Goal: Task Accomplishment & Management: Use online tool/utility

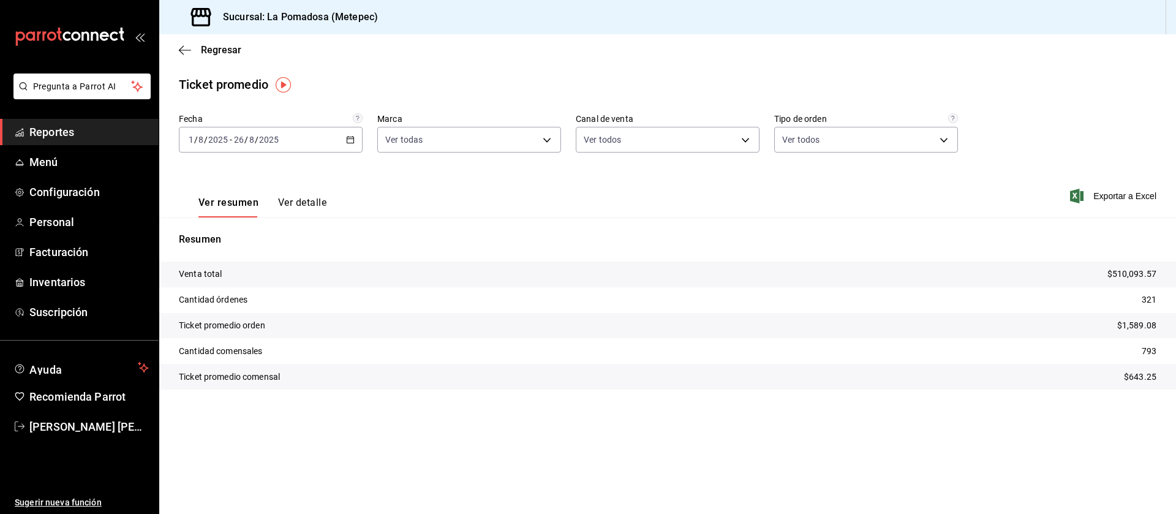
click at [76, 129] on span "Reportes" at bounding box center [88, 132] width 119 height 17
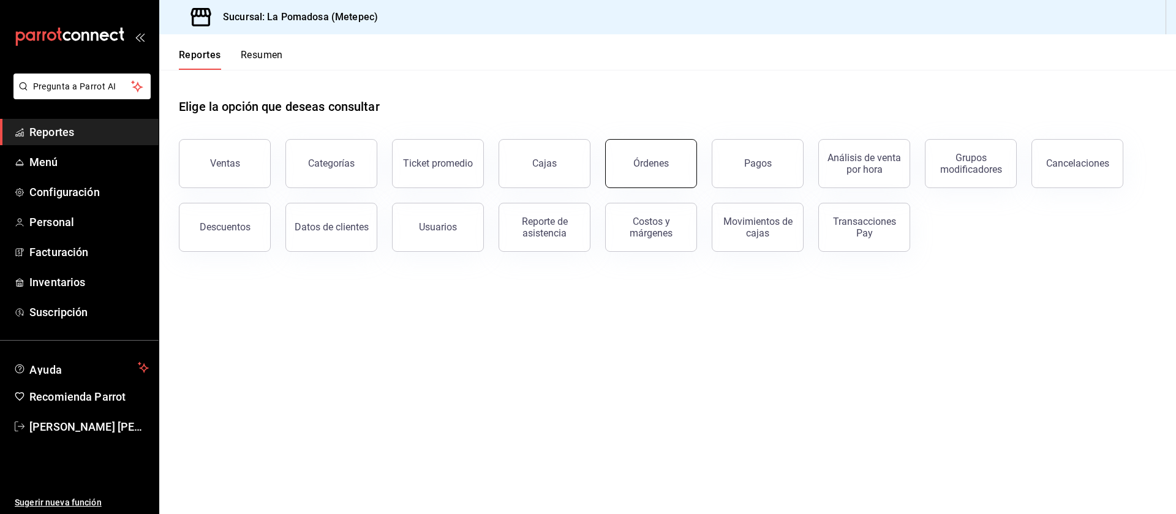
click at [666, 156] on button "Órdenes" at bounding box center [651, 163] width 92 height 49
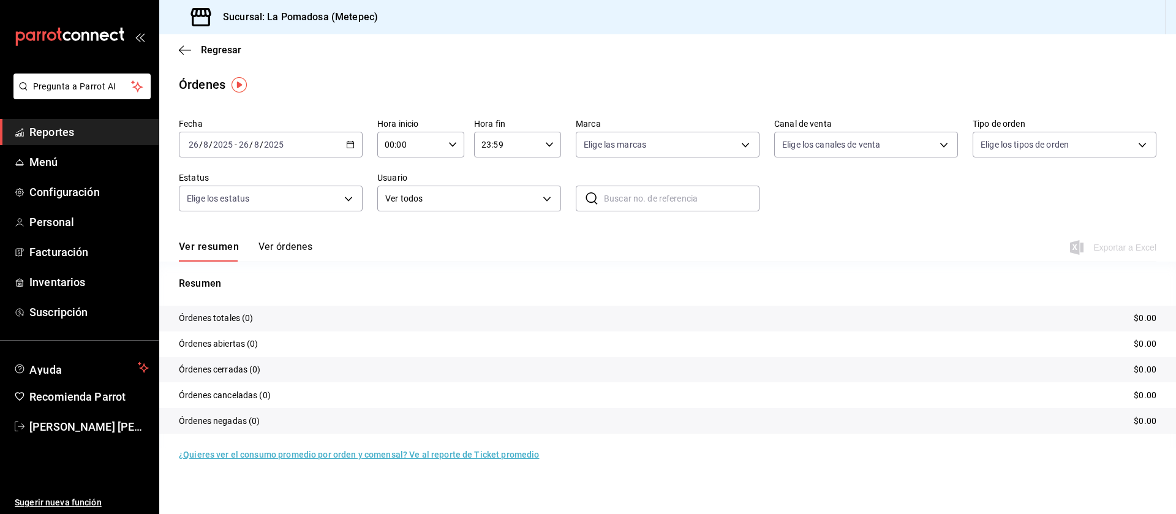
click at [351, 149] on div "[DATE] [DATE] - [DATE] [DATE]" at bounding box center [271, 145] width 184 height 26
click at [233, 320] on span "Rango de fechas" at bounding box center [236, 319] width 95 height 13
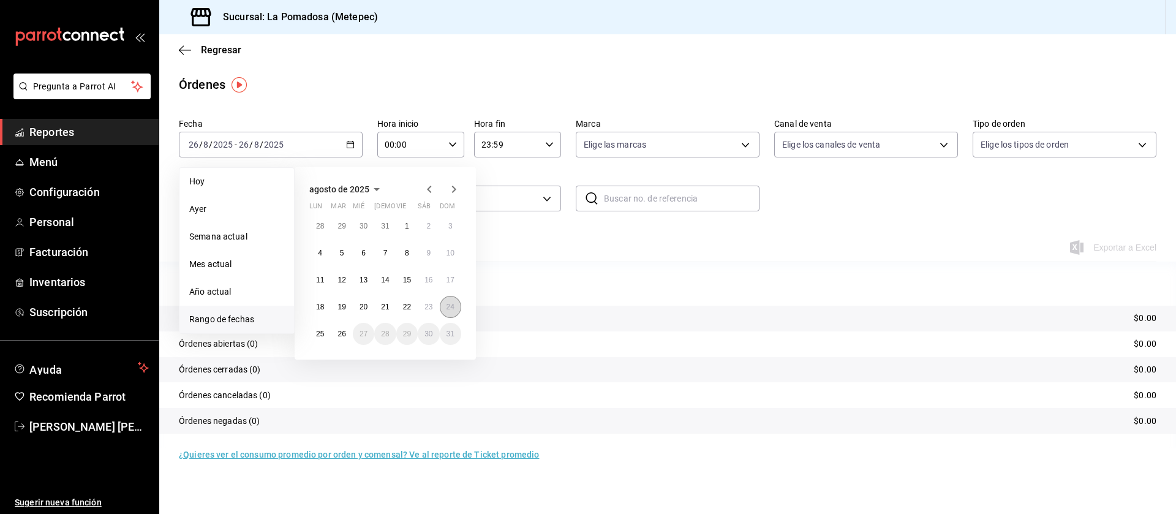
click at [448, 309] on abbr "24" at bounding box center [450, 306] width 8 height 9
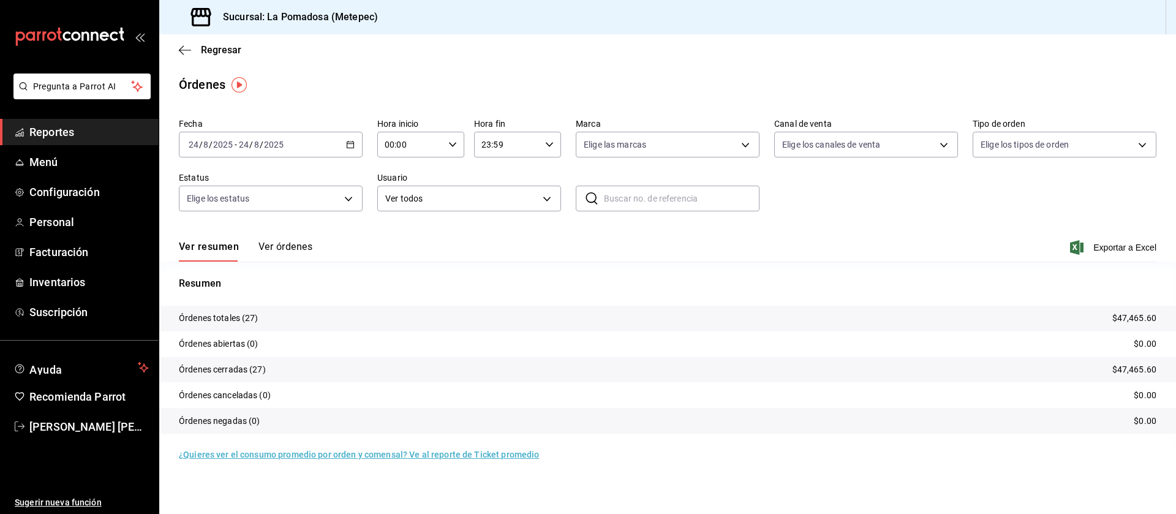
click at [618, 193] on input "text" at bounding box center [682, 198] width 156 height 24
paste input "240825-R-0001"
type input "240825-R-0001"
click at [291, 251] on button "Ver órdenes" at bounding box center [285, 251] width 54 height 21
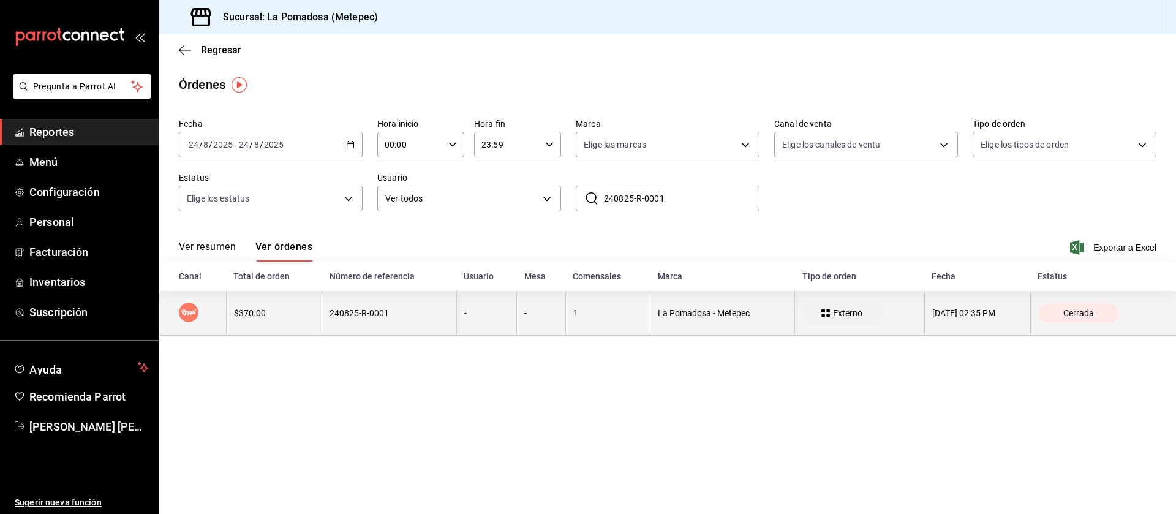
click at [250, 315] on div "$370.00" at bounding box center [274, 313] width 80 height 10
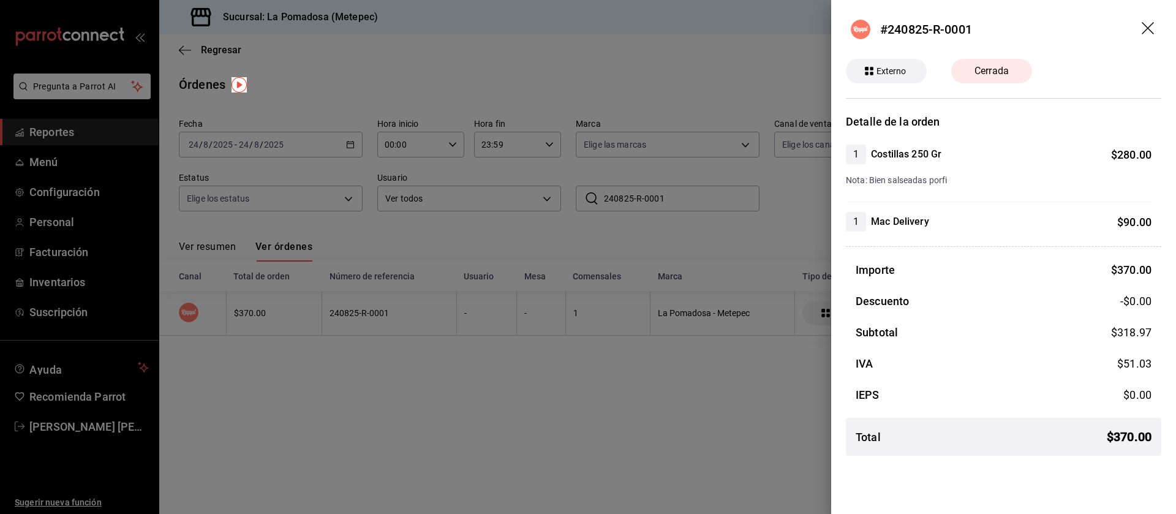
click at [1146, 31] on icon "drag" at bounding box center [1148, 29] width 15 height 15
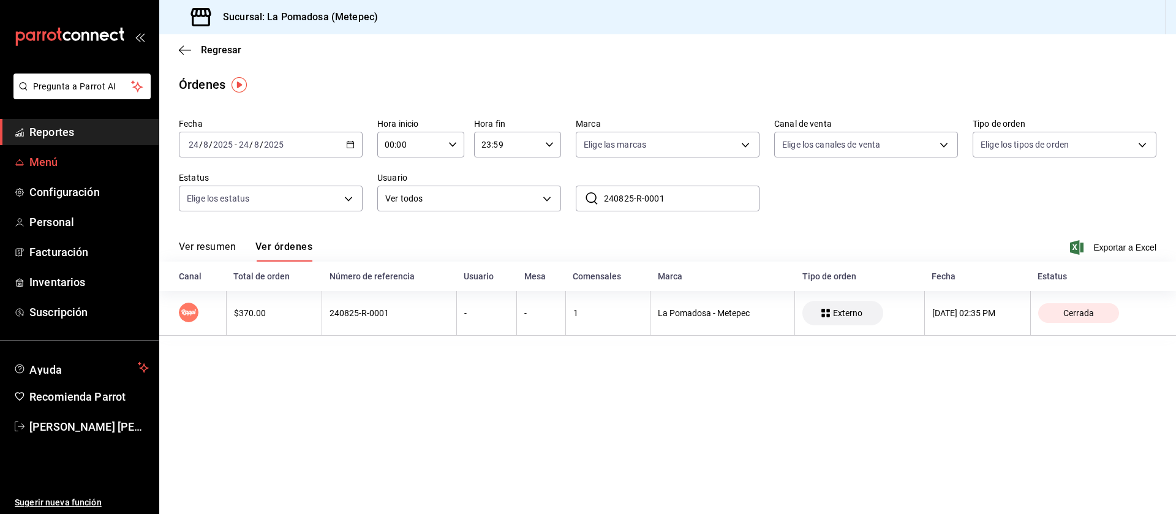
click at [56, 156] on span "Menú" at bounding box center [88, 162] width 119 height 17
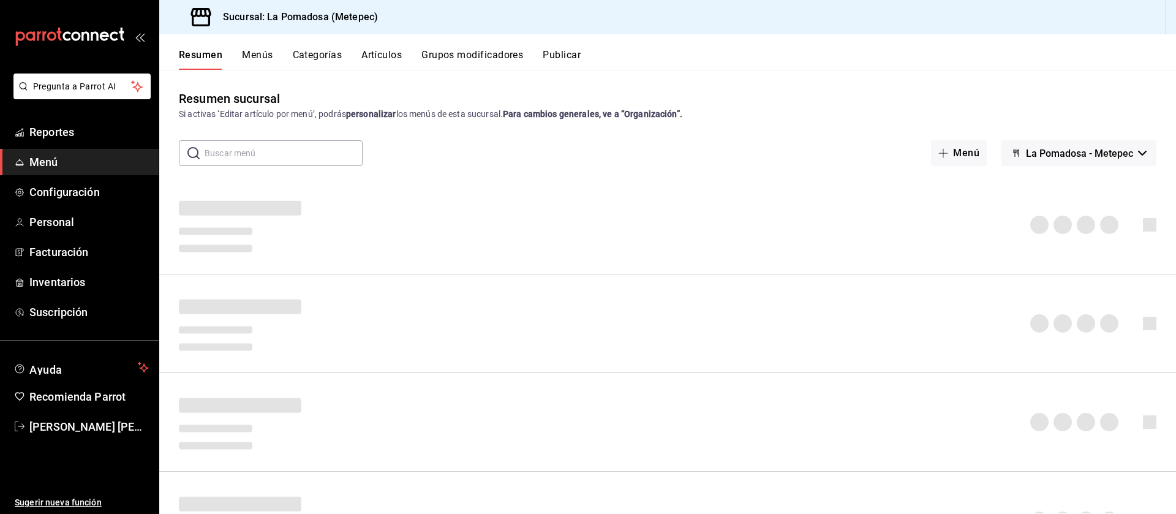
click at [367, 54] on button "Artículos" at bounding box center [381, 59] width 40 height 21
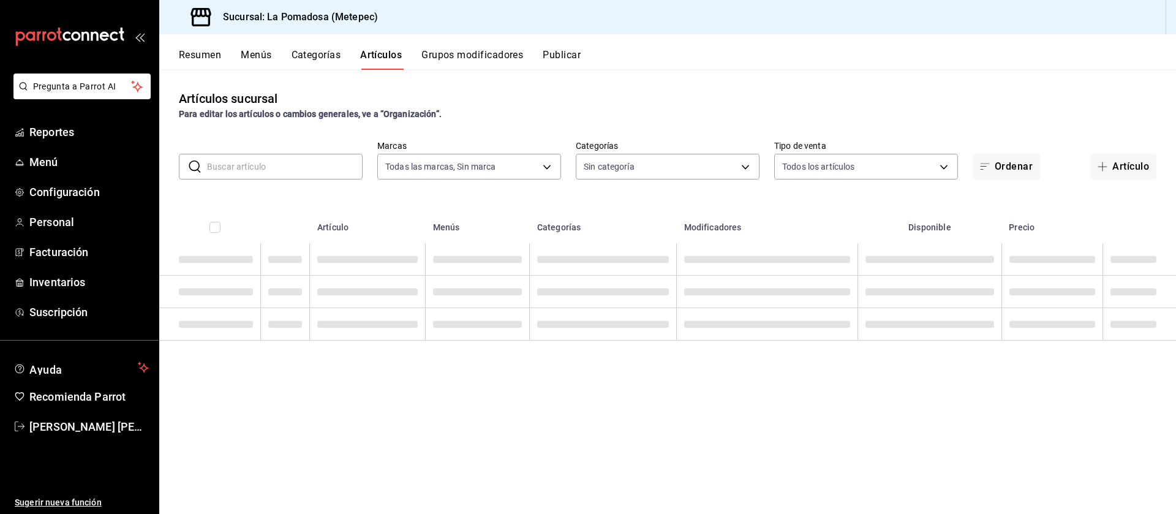
type input "26770a04-f713-4e61-b01c-a965f3f43d2a"
type input "d943e39c-3c76-416d-a752-8531798177b1,cac6379f-b581-4c4b-83ec-bcfc03b9aa83,15034…"
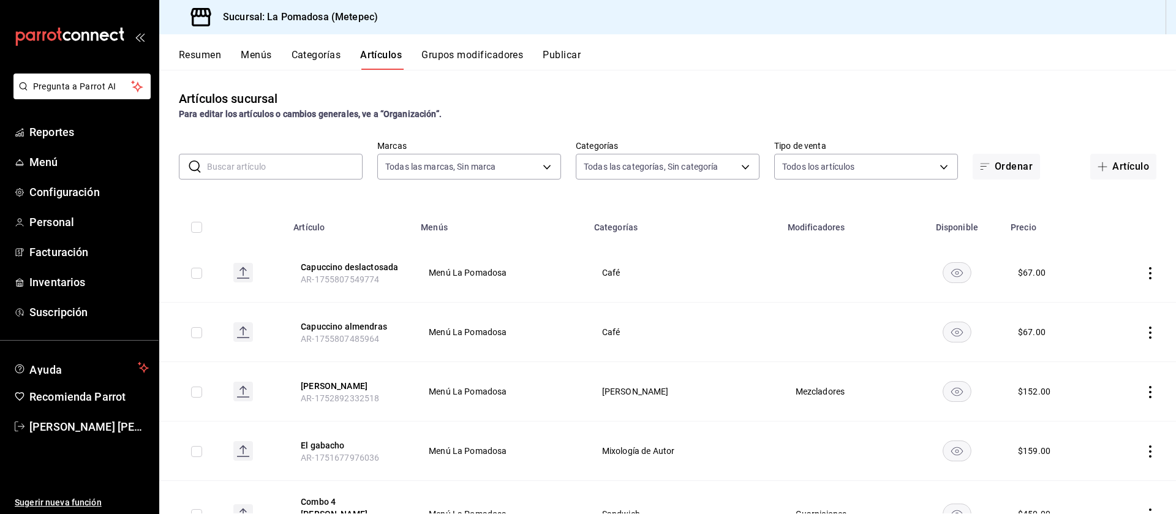
click at [310, 167] on input "text" at bounding box center [285, 166] width 156 height 24
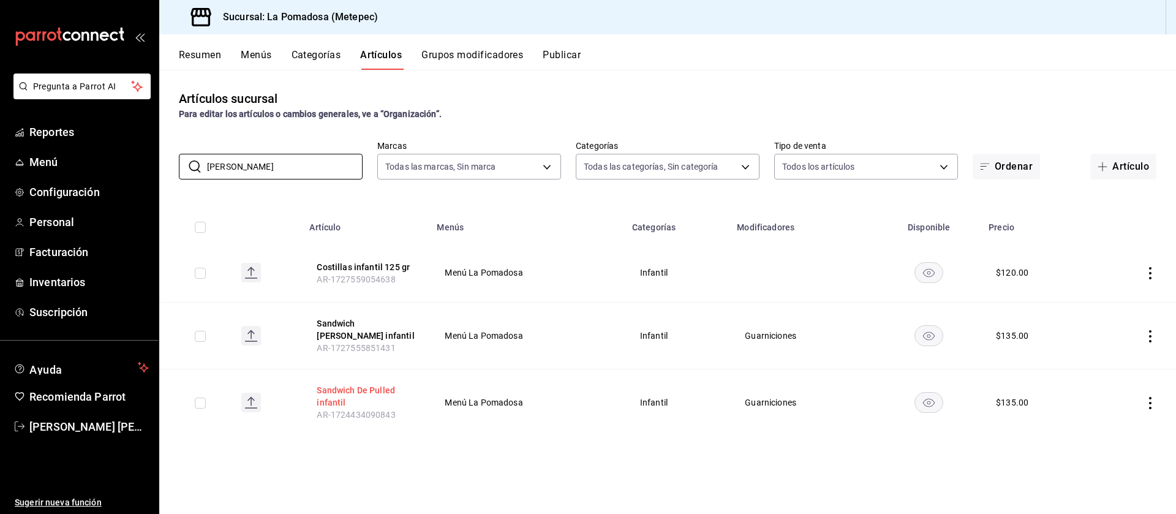
type input "[PERSON_NAME]"
click at [334, 394] on button "Sandwich De Pulled infantil" at bounding box center [366, 396] width 98 height 24
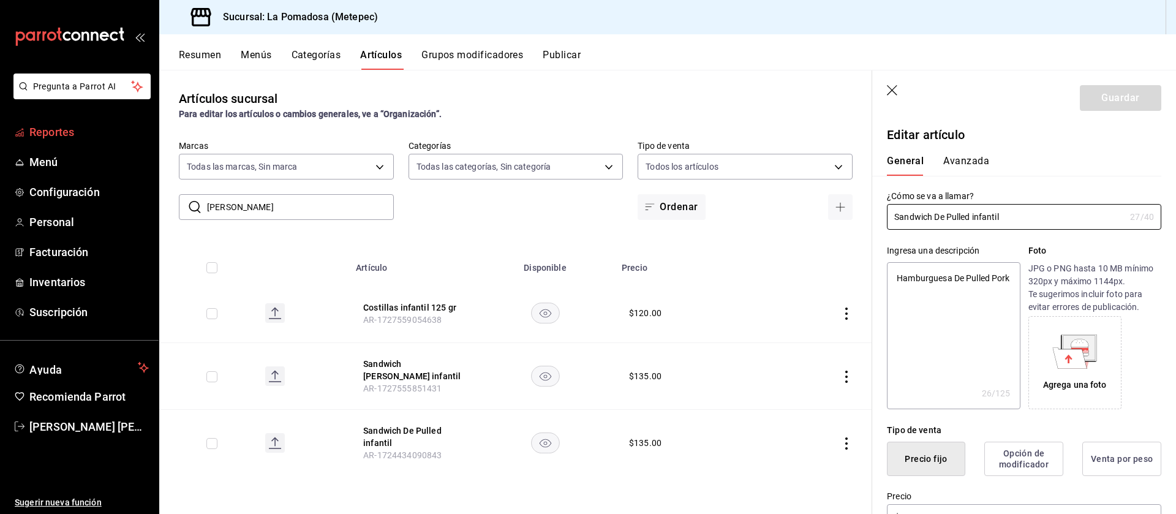
click at [62, 138] on span "Reportes" at bounding box center [88, 132] width 119 height 17
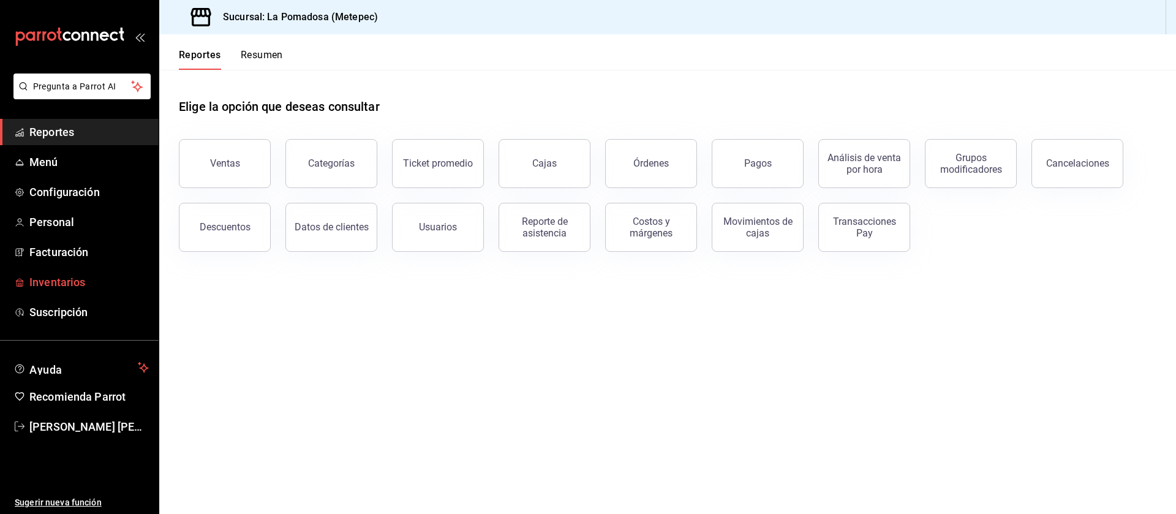
click at [55, 274] on span "Inventarios" at bounding box center [88, 282] width 119 height 17
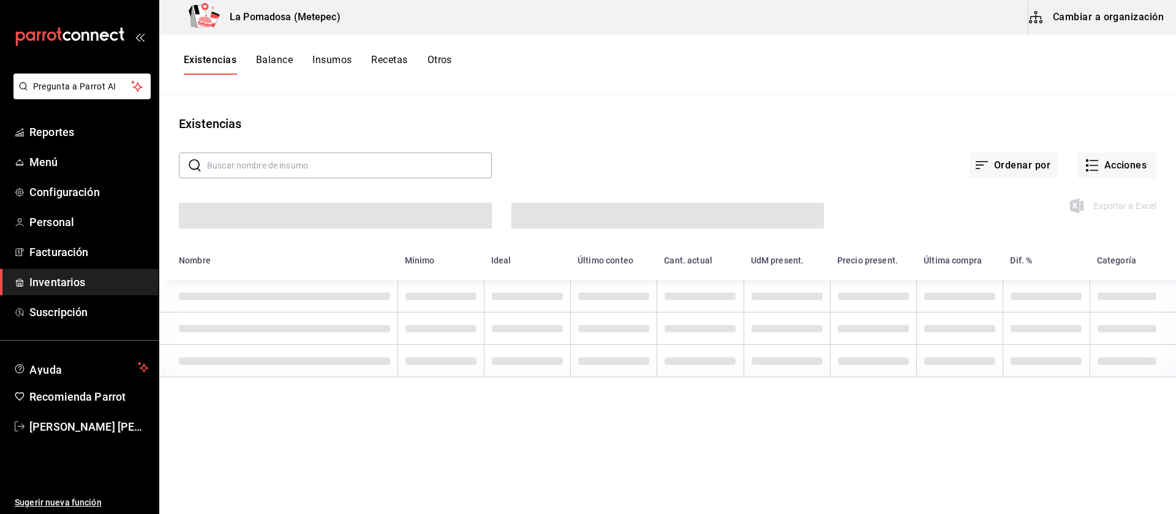
click at [339, 62] on button "Insumos" at bounding box center [331, 64] width 39 height 21
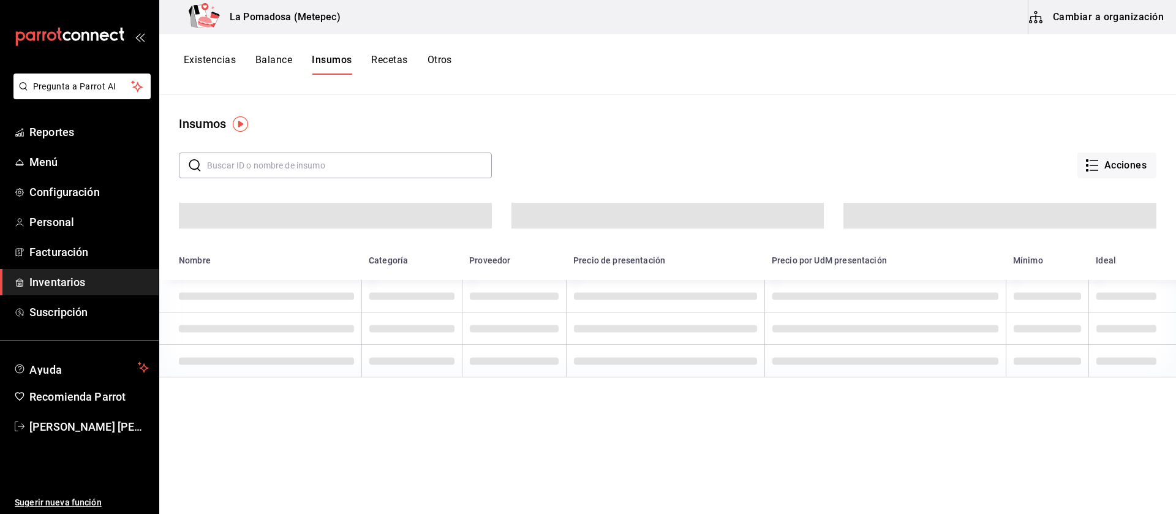
click at [308, 167] on input "text" at bounding box center [349, 165] width 285 height 24
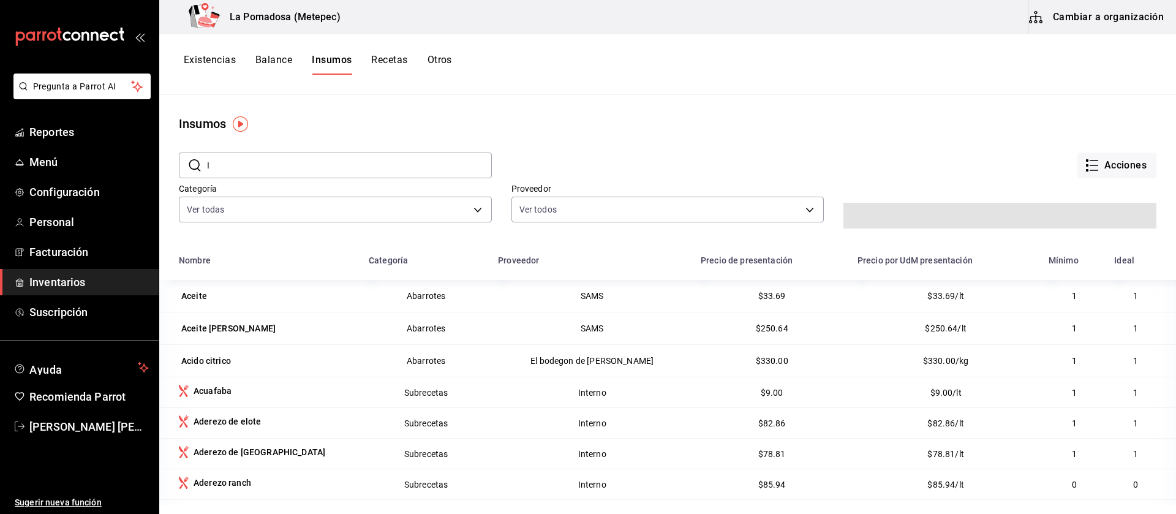
click at [308, 167] on input "I" at bounding box center [349, 165] width 285 height 24
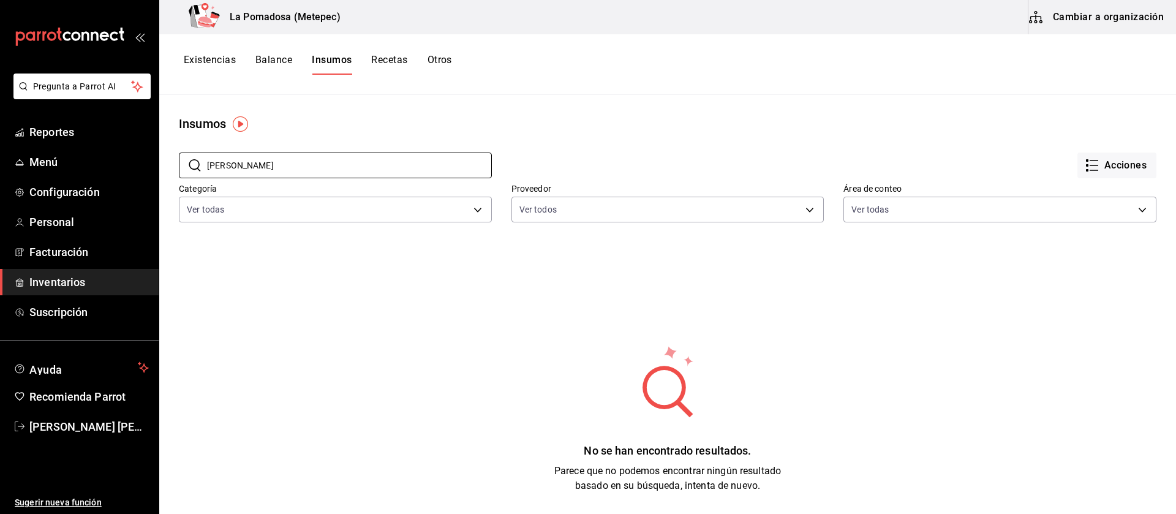
type input "[PERSON_NAME]"
click at [1100, 10] on button "Cambiar a organización" at bounding box center [1097, 17] width 138 height 34
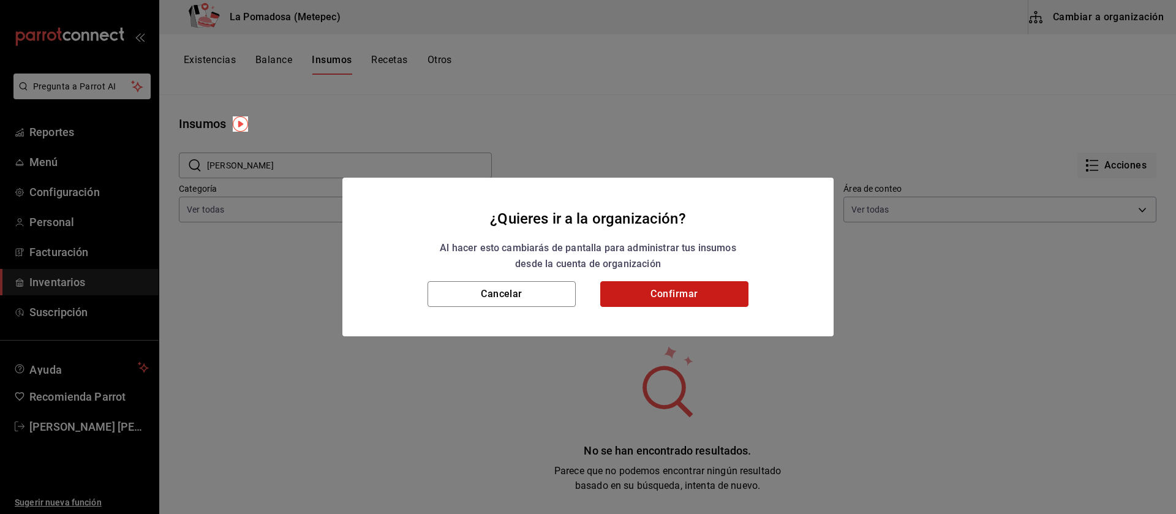
click at [681, 295] on button "Confirmar" at bounding box center [674, 294] width 148 height 26
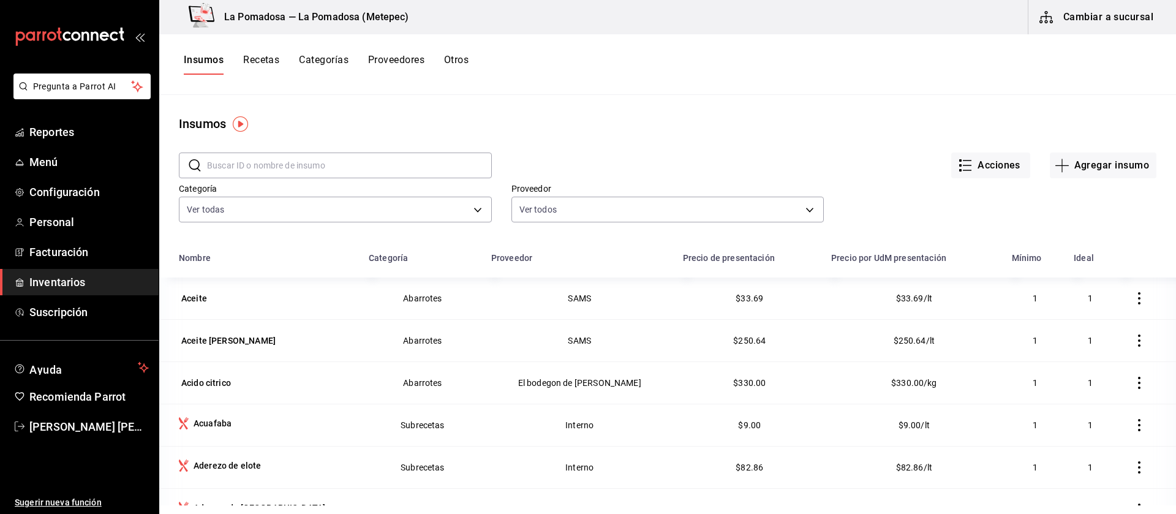
click at [265, 68] on button "Recetas" at bounding box center [261, 64] width 36 height 21
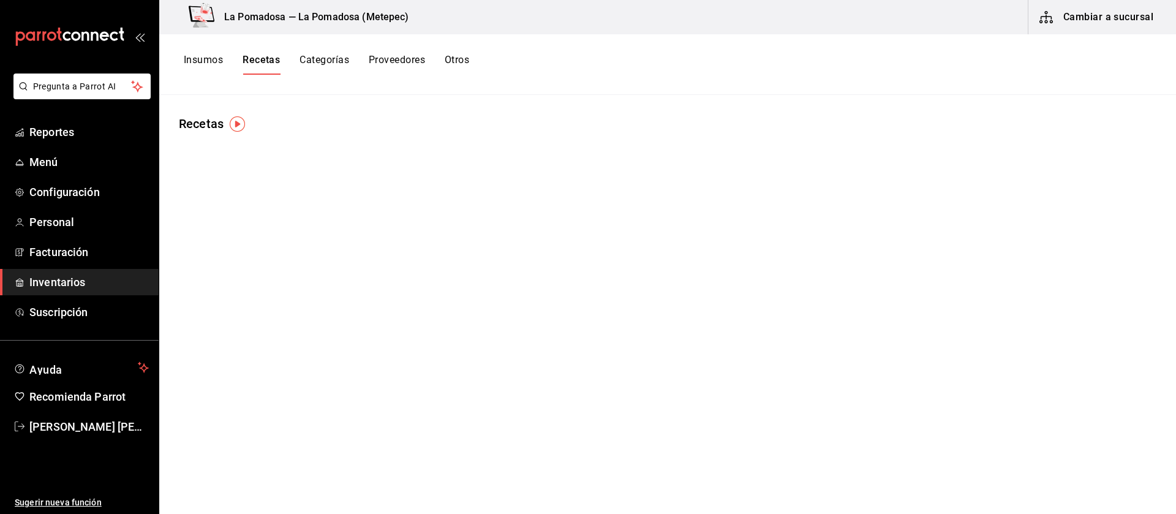
click at [336, 58] on button "Categorías" at bounding box center [324, 64] width 50 height 21
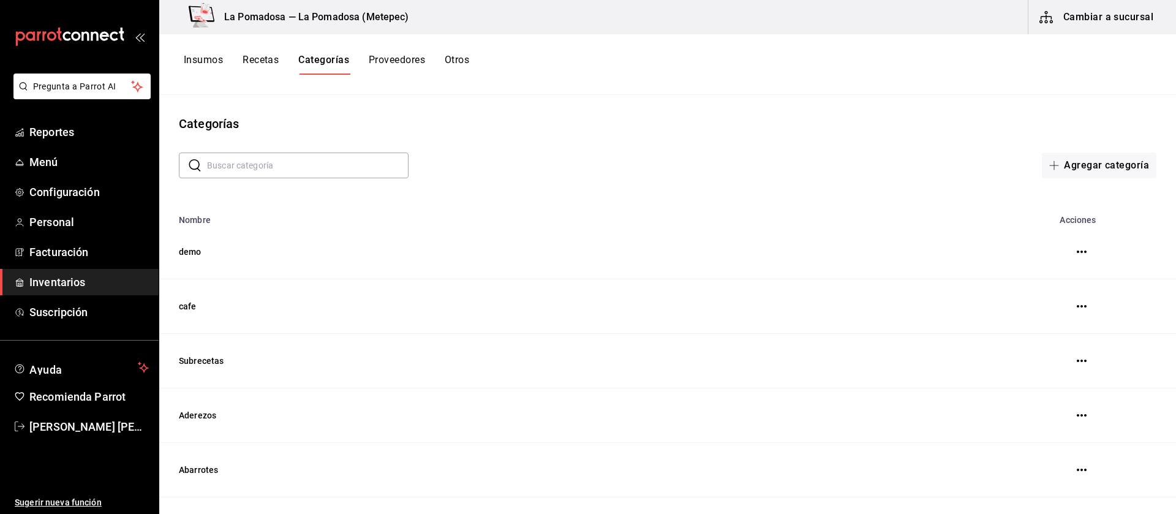
click at [256, 64] on button "Recetas" at bounding box center [260, 64] width 36 height 21
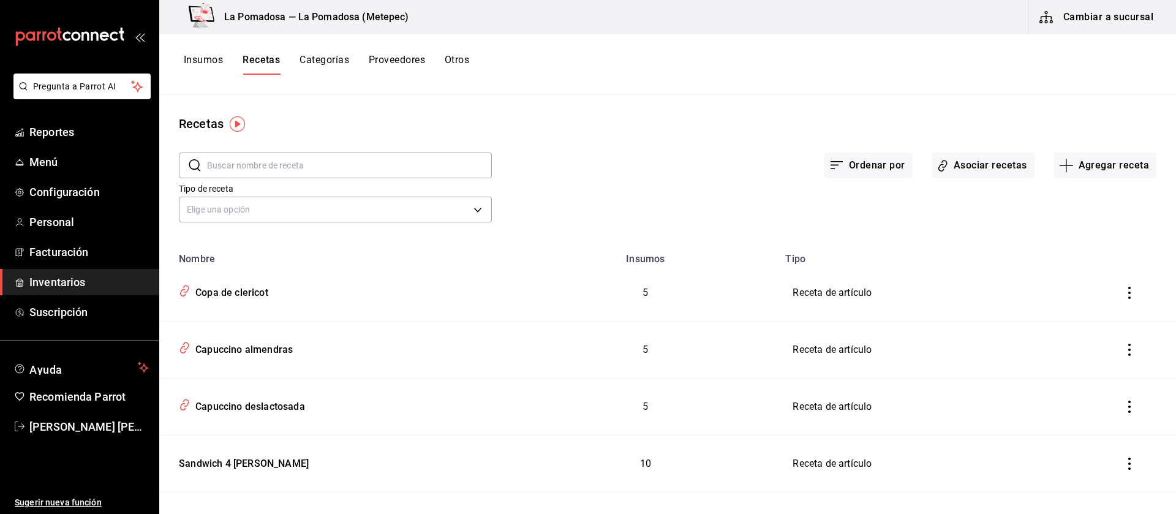
click at [272, 165] on input "text" at bounding box center [349, 165] width 285 height 24
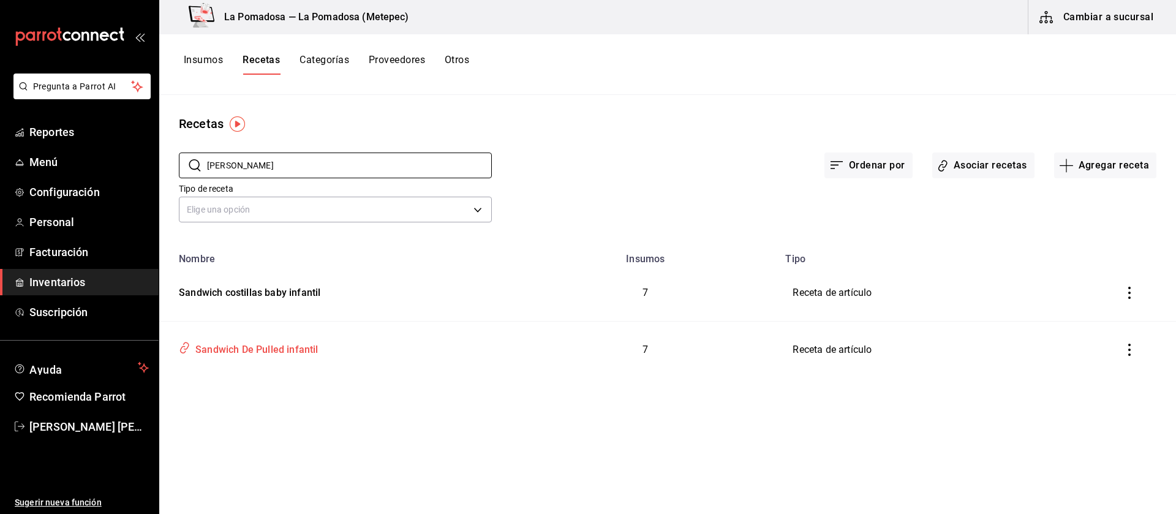
type input "[PERSON_NAME]"
click at [258, 340] on div "Sandwich De Pulled infantil" at bounding box center [254, 347] width 128 height 19
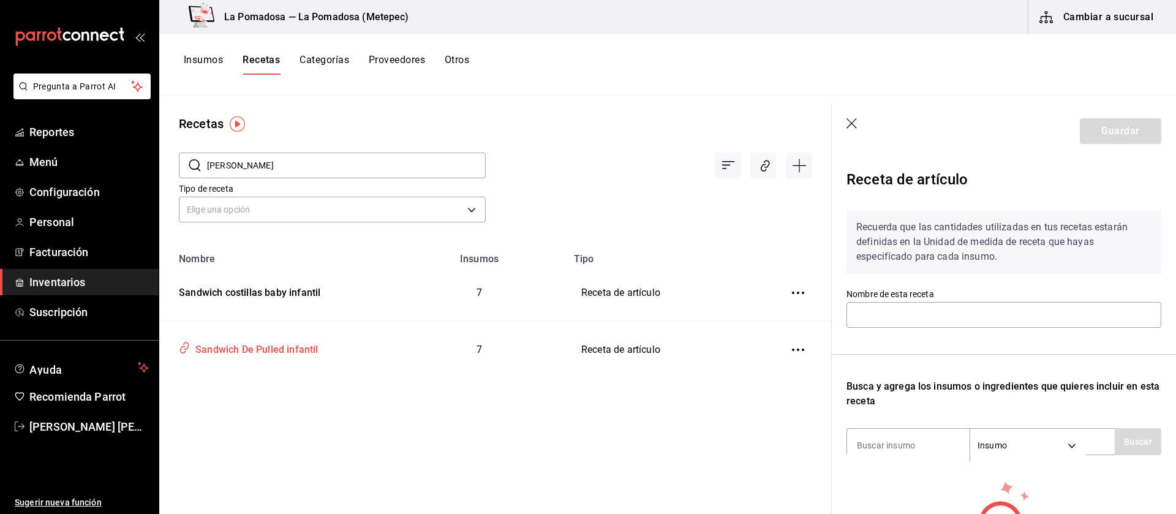
type input "Sandwich De Pulled infantil"
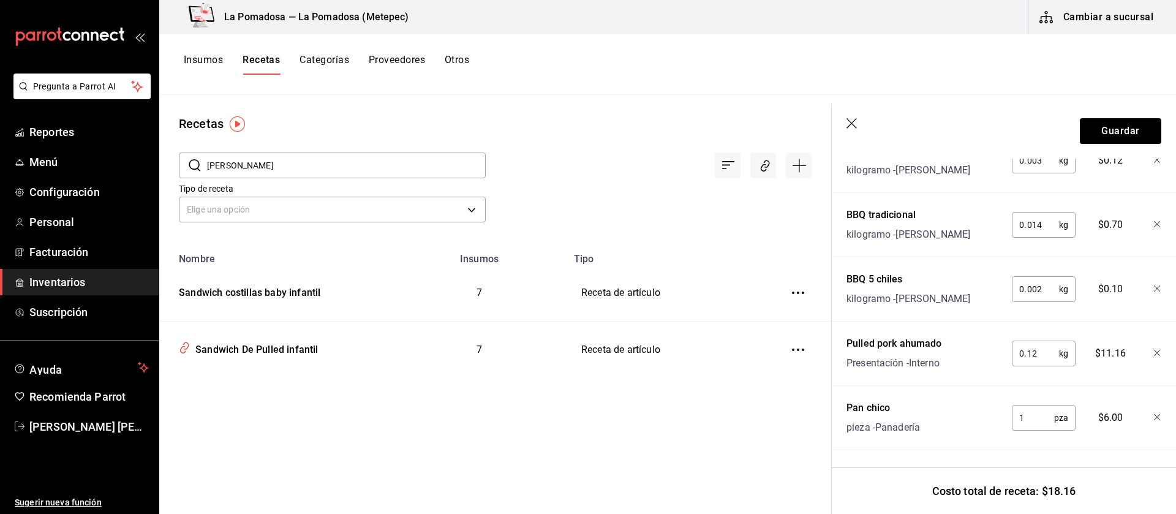
scroll to position [529, 0]
click at [850, 119] on icon "button" at bounding box center [852, 124] width 12 height 12
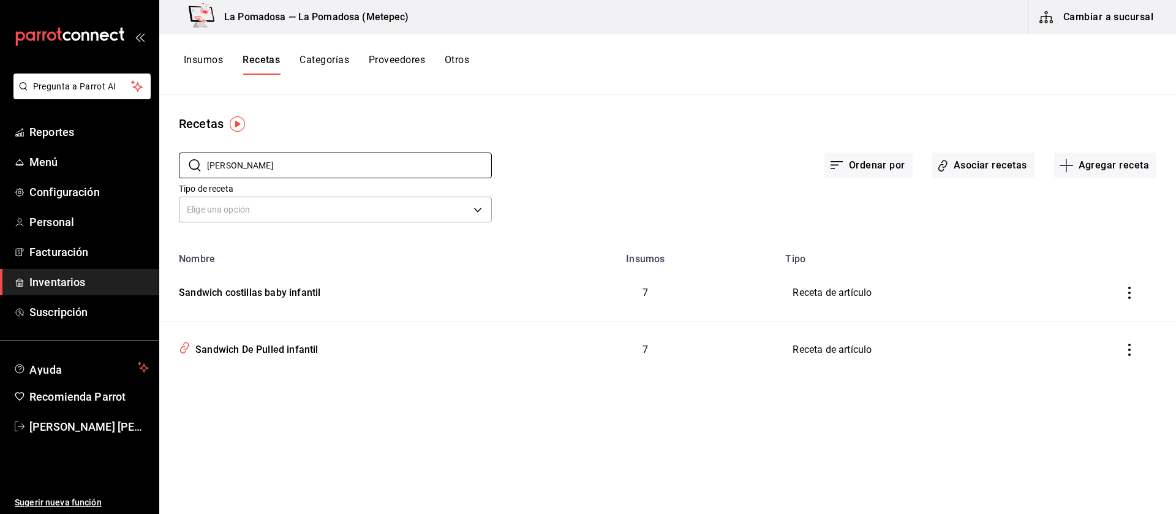
drag, startPoint x: 282, startPoint y: 168, endPoint x: 150, endPoint y: 178, distance: 132.6
click at [150, 178] on div "Pregunta a Parrot AI Reportes Menú Configuración Personal Facturación Inventari…" at bounding box center [588, 252] width 1176 height 505
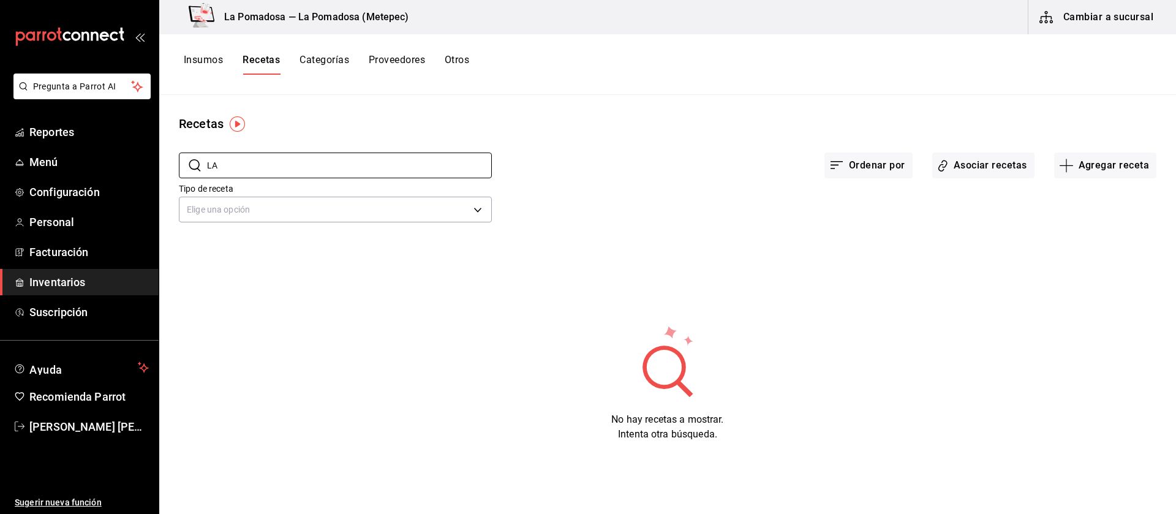
type input "L"
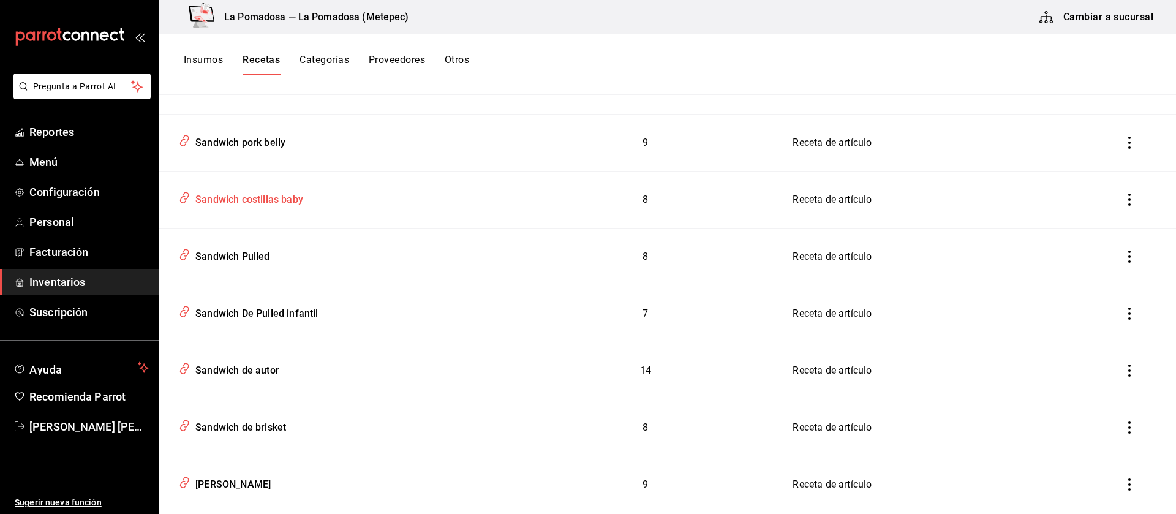
scroll to position [296, 0]
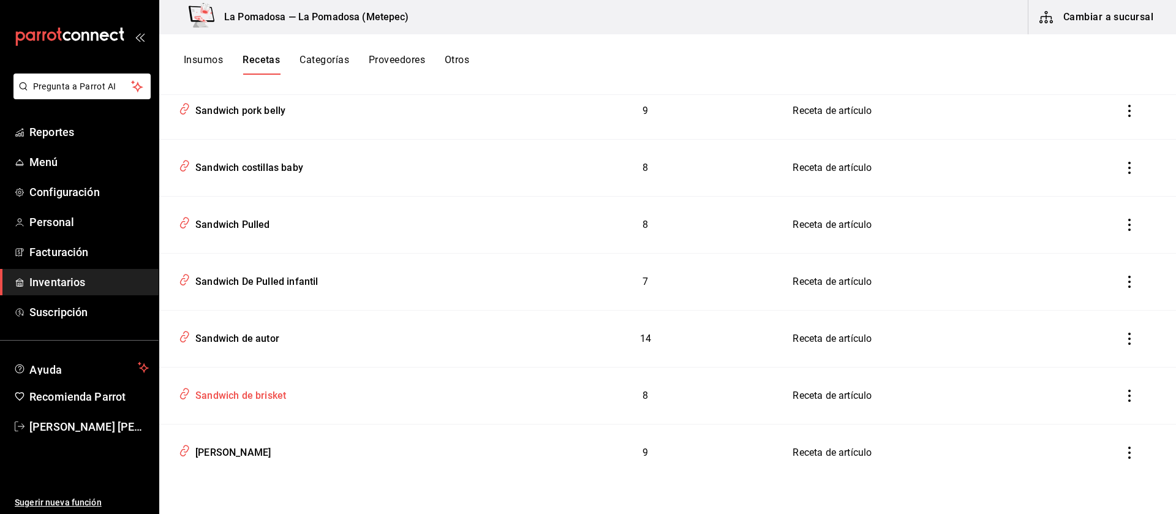
type input "SANDWICH"
click at [288, 399] on div "Sandwich de brisket" at bounding box center [336, 392] width 324 height 23
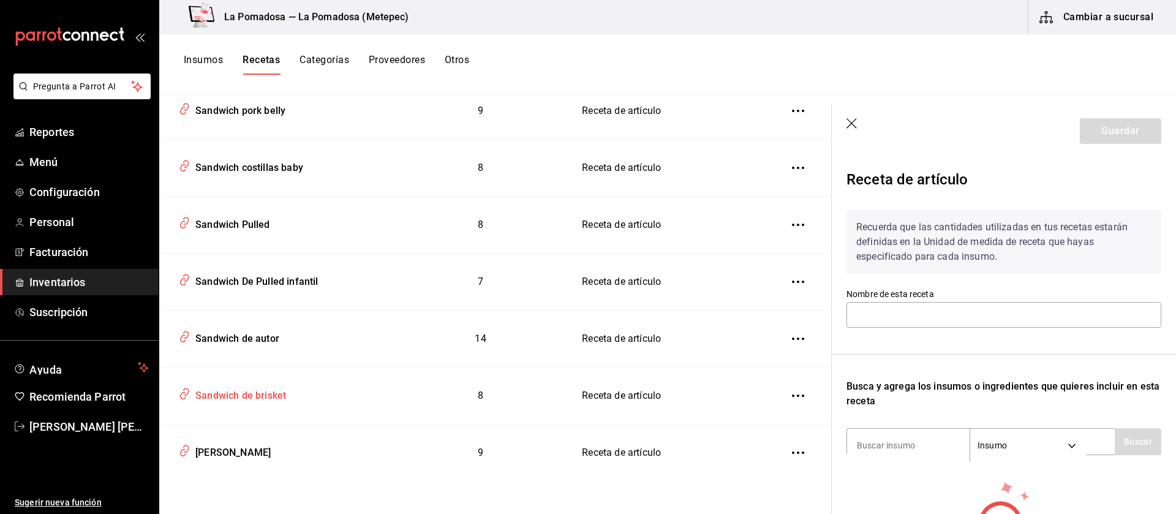
type input "Sandwich de brisket"
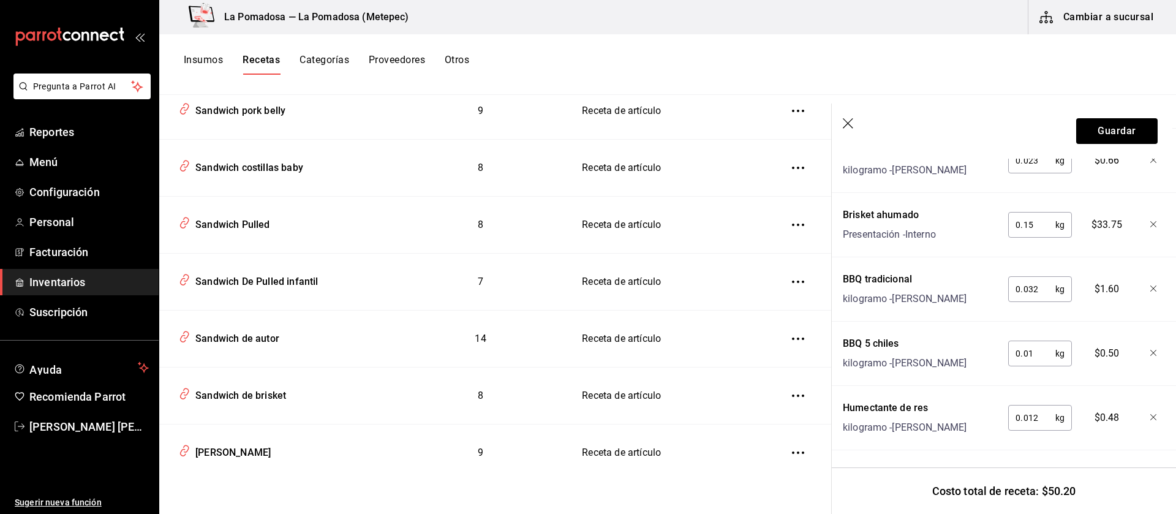
scroll to position [410, 4]
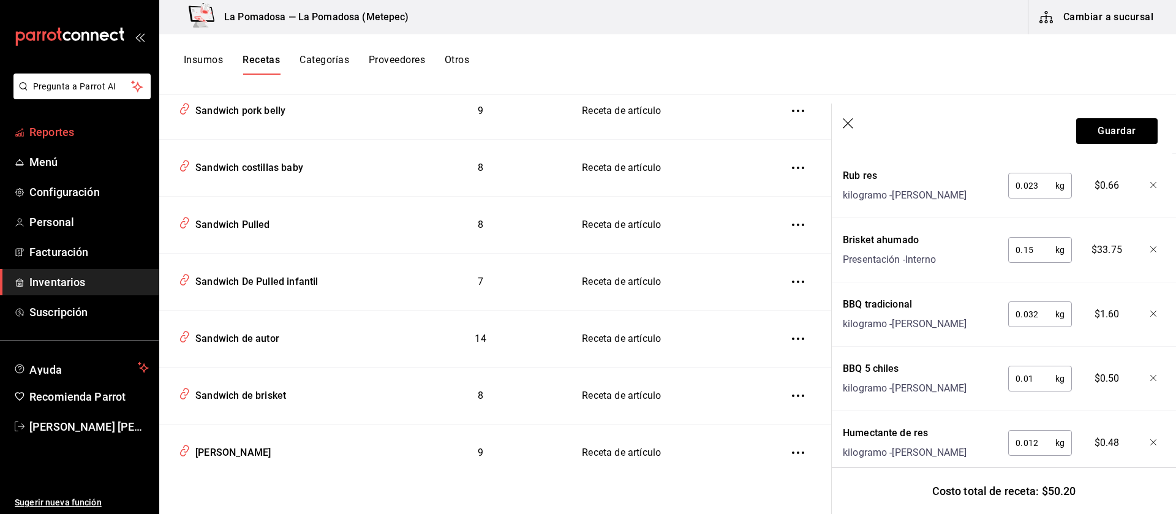
click at [59, 137] on span "Reportes" at bounding box center [88, 132] width 119 height 17
